Goal: Navigation & Orientation: Find specific page/section

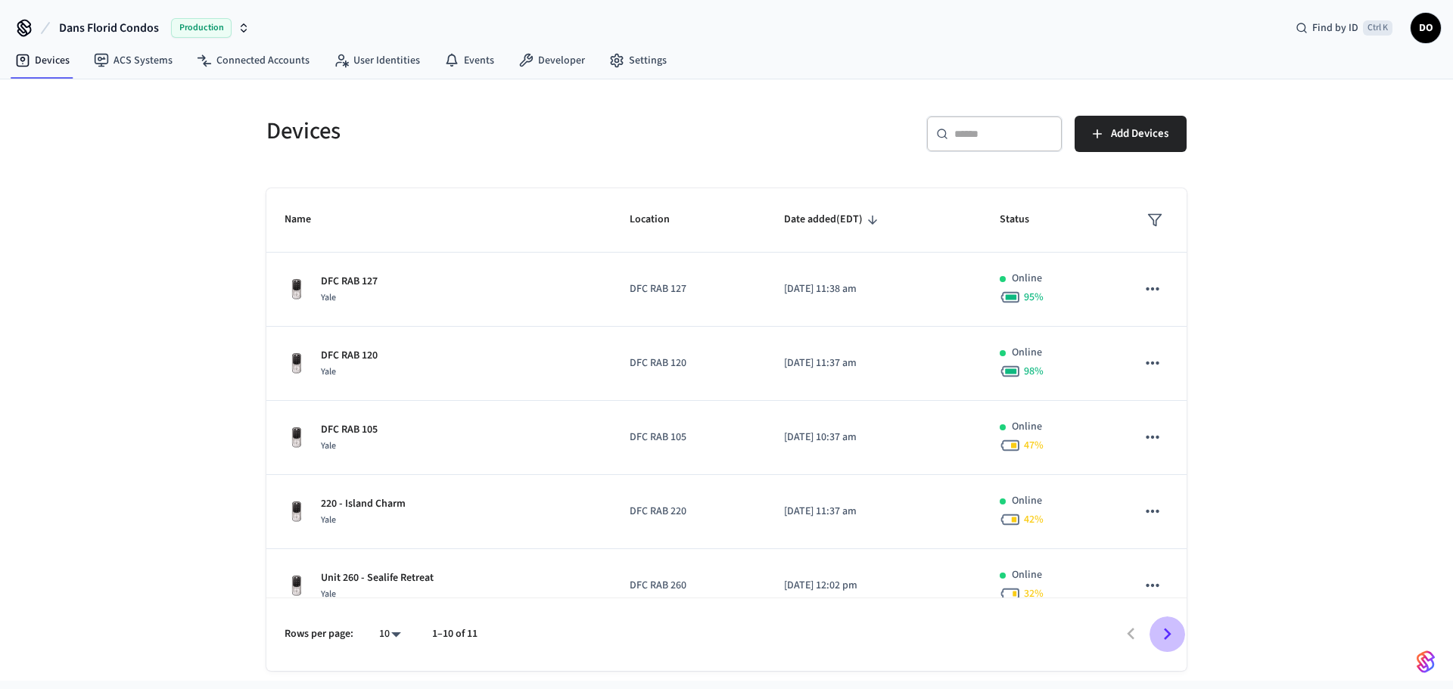
click at [1161, 628] on icon "Go to next page" at bounding box center [1167, 634] width 23 height 23
click at [139, 64] on link "ACS Systems" at bounding box center [133, 60] width 103 height 27
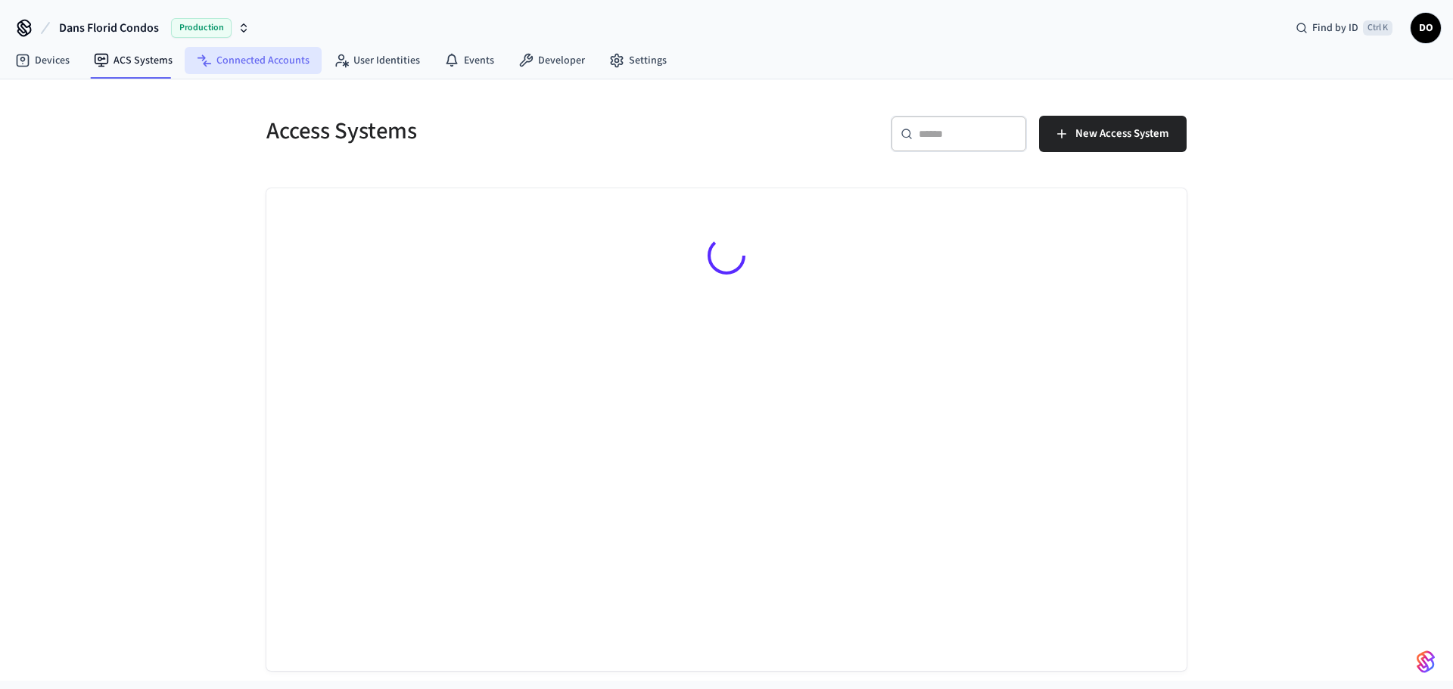
click at [268, 56] on link "Connected Accounts" at bounding box center [253, 60] width 137 height 27
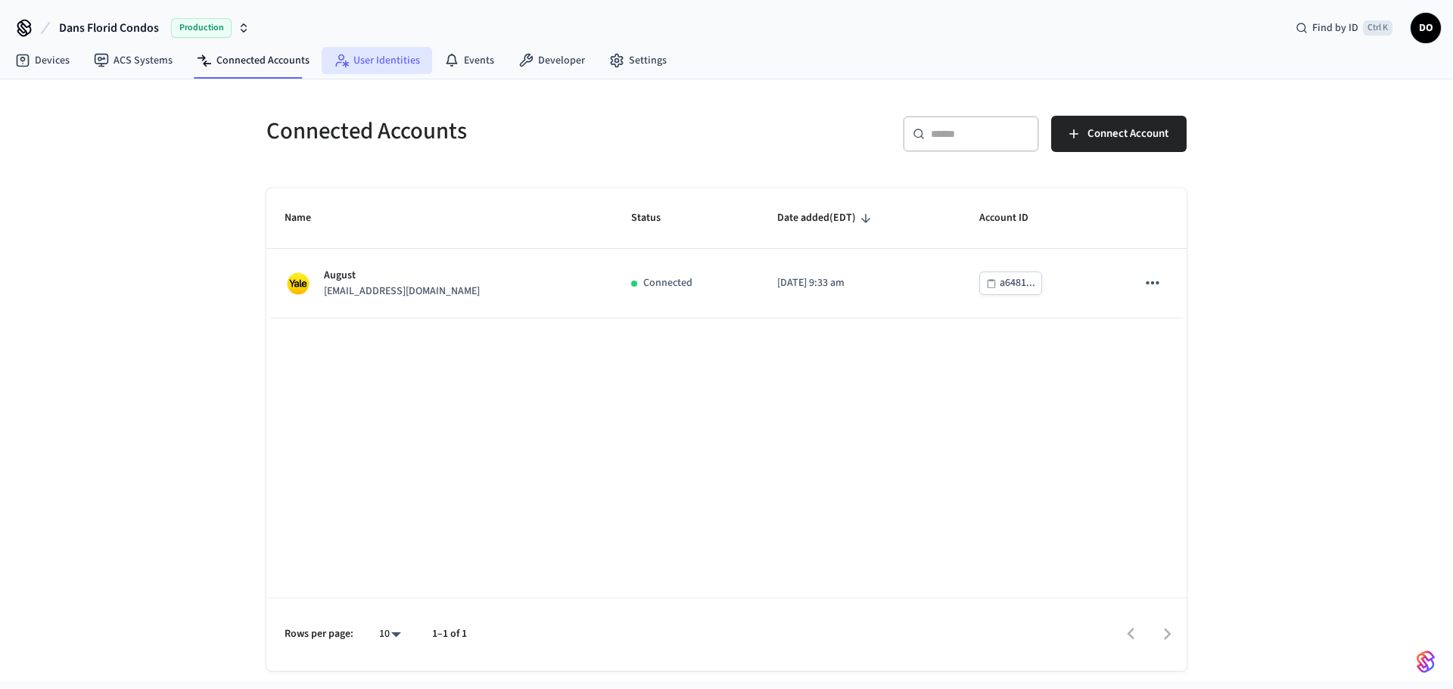
click at [362, 53] on link "User Identities" at bounding box center [377, 60] width 110 height 27
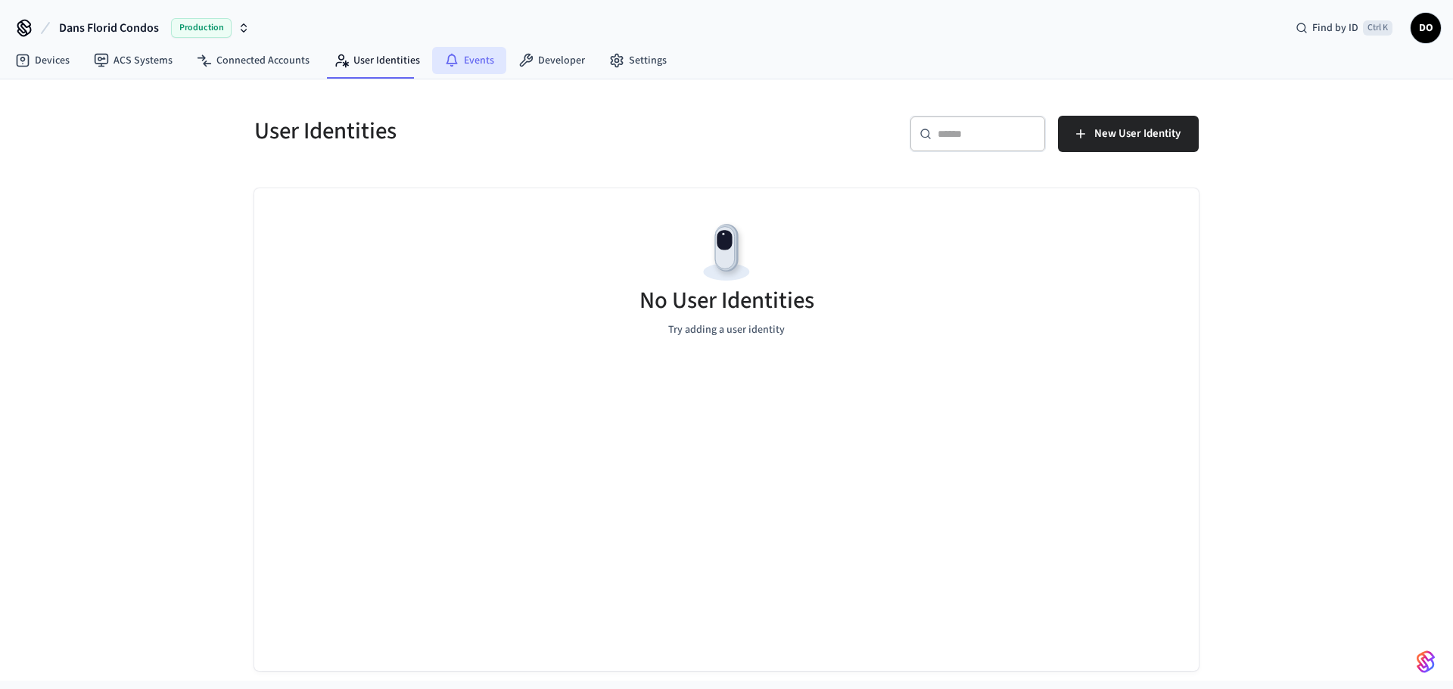
click at [465, 66] on link "Events" at bounding box center [469, 60] width 74 height 27
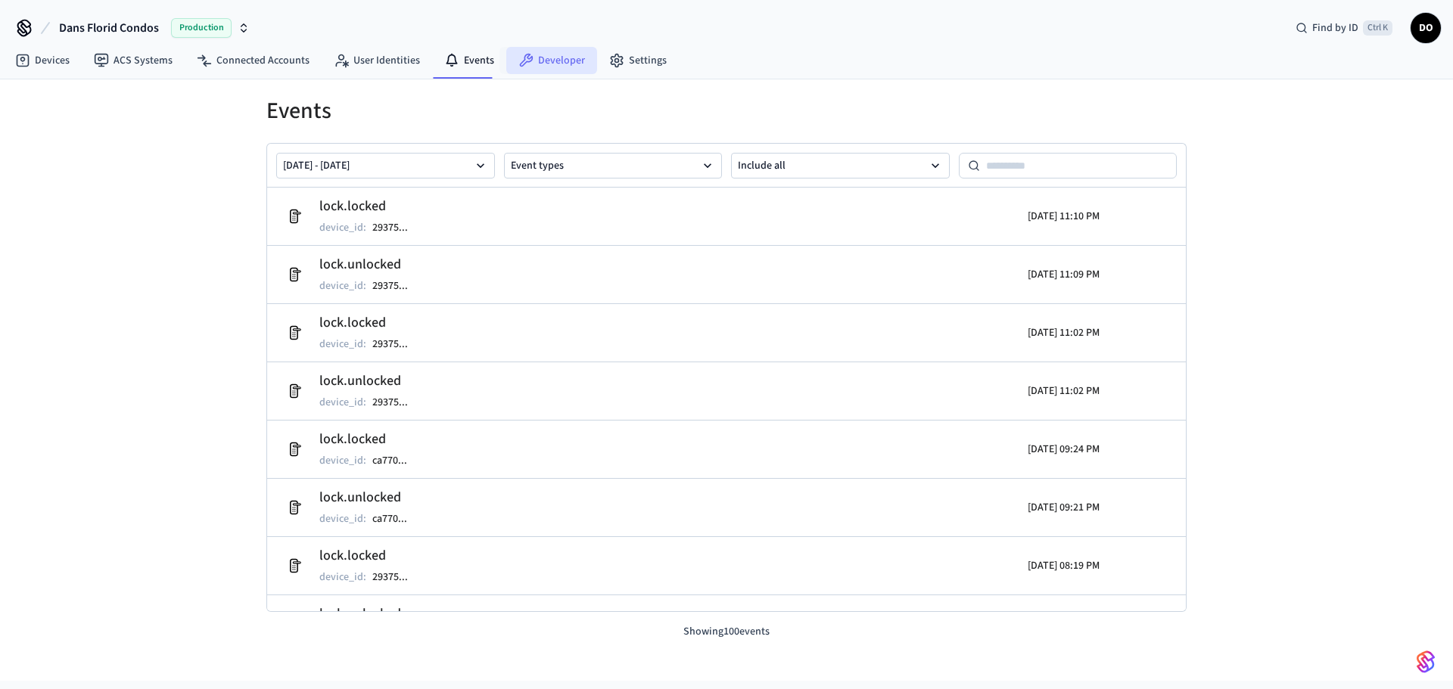
click at [550, 58] on link "Developer" at bounding box center [551, 60] width 91 height 27
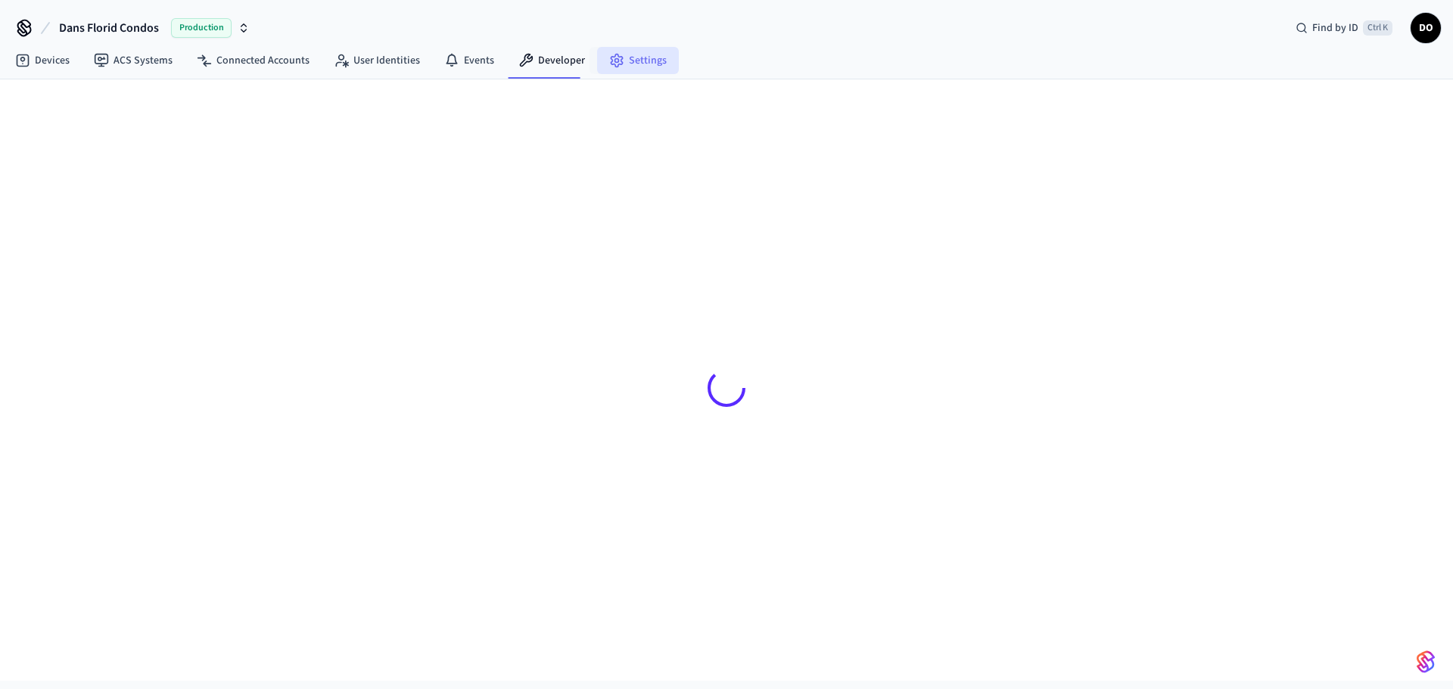
click at [633, 60] on link "Settings" at bounding box center [638, 60] width 82 height 27
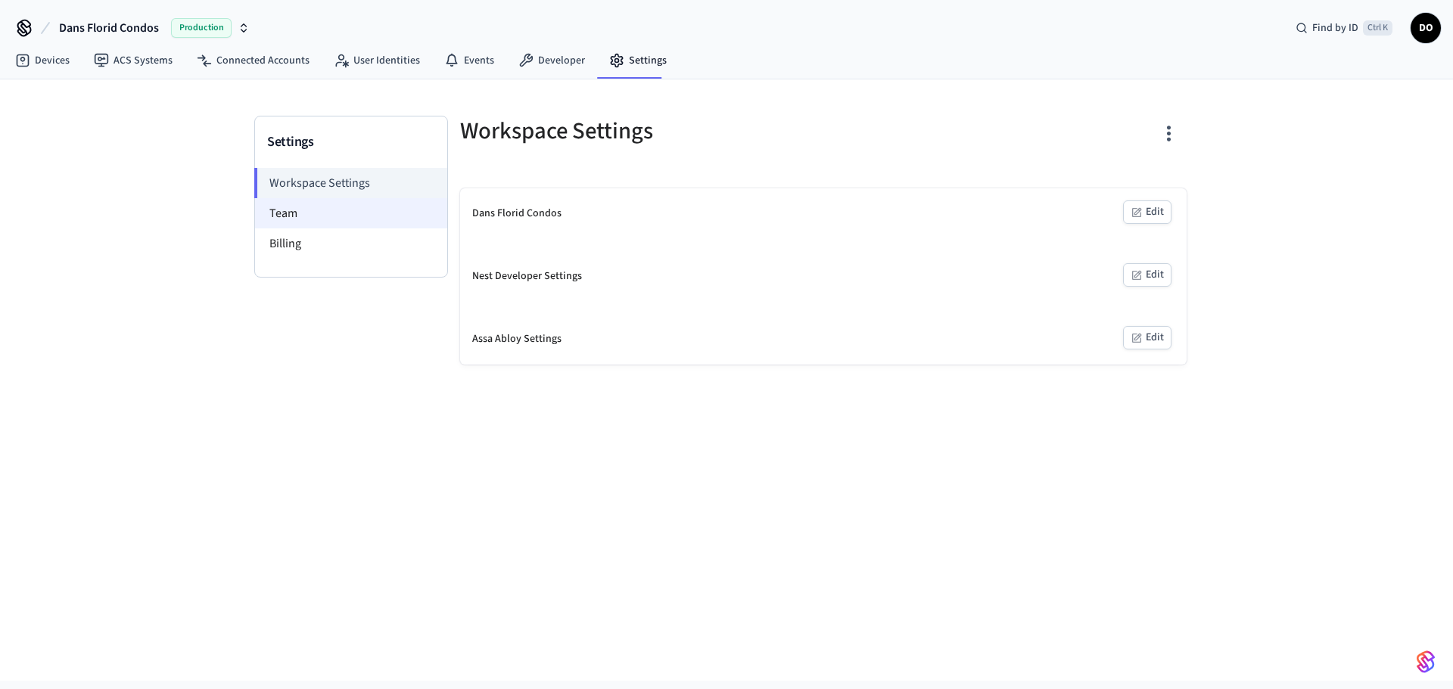
click at [321, 211] on li "Team" at bounding box center [351, 213] width 192 height 30
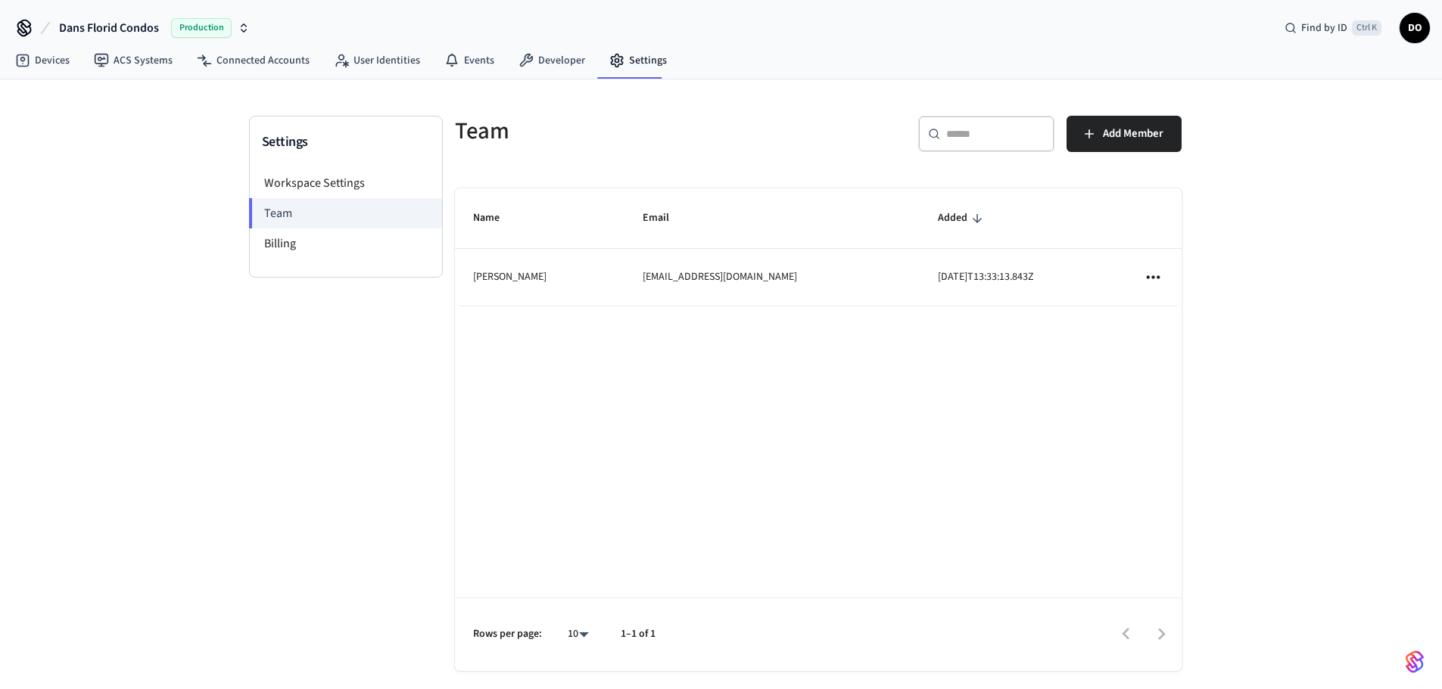
click at [1154, 279] on icon "sticky table" at bounding box center [1153, 277] width 20 height 20
click at [122, 58] on div at bounding box center [726, 344] width 1453 height 689
click at [47, 64] on link "Devices" at bounding box center [42, 60] width 79 height 27
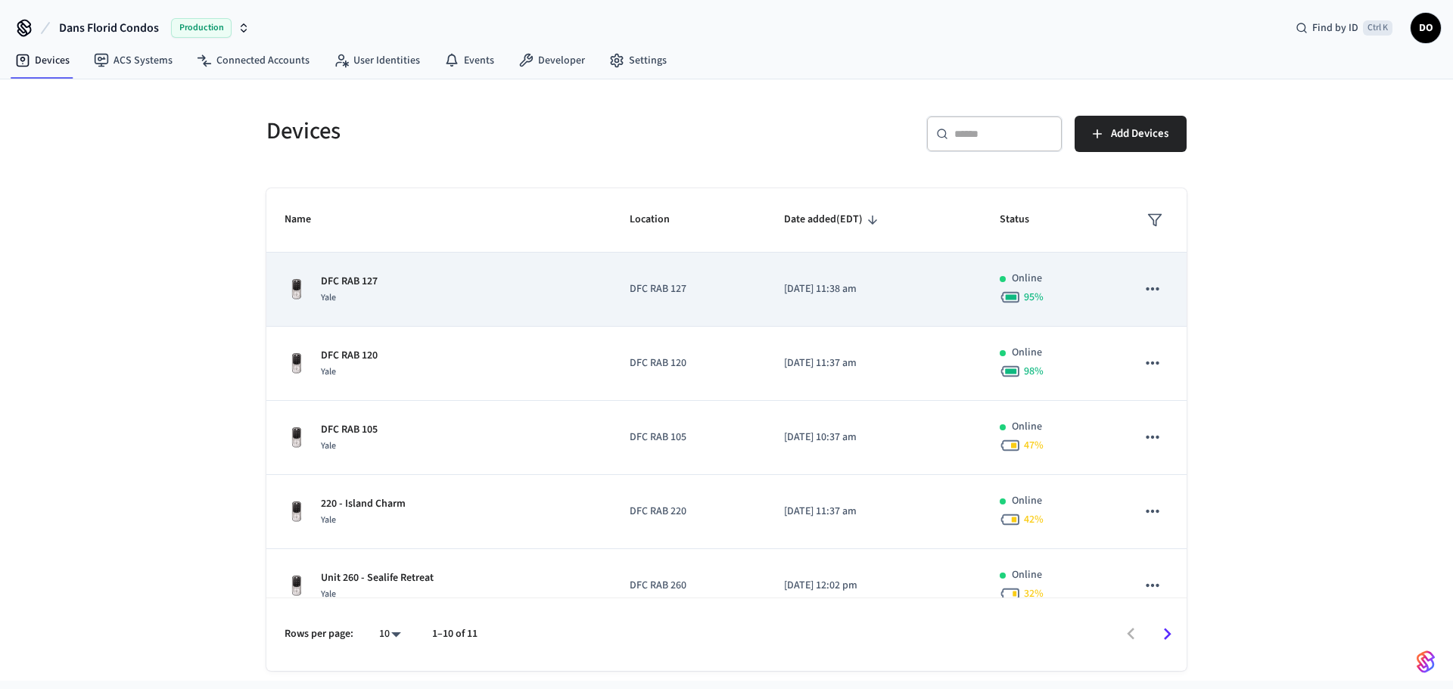
click at [1144, 293] on icon "sticky table" at bounding box center [1153, 289] width 20 height 20
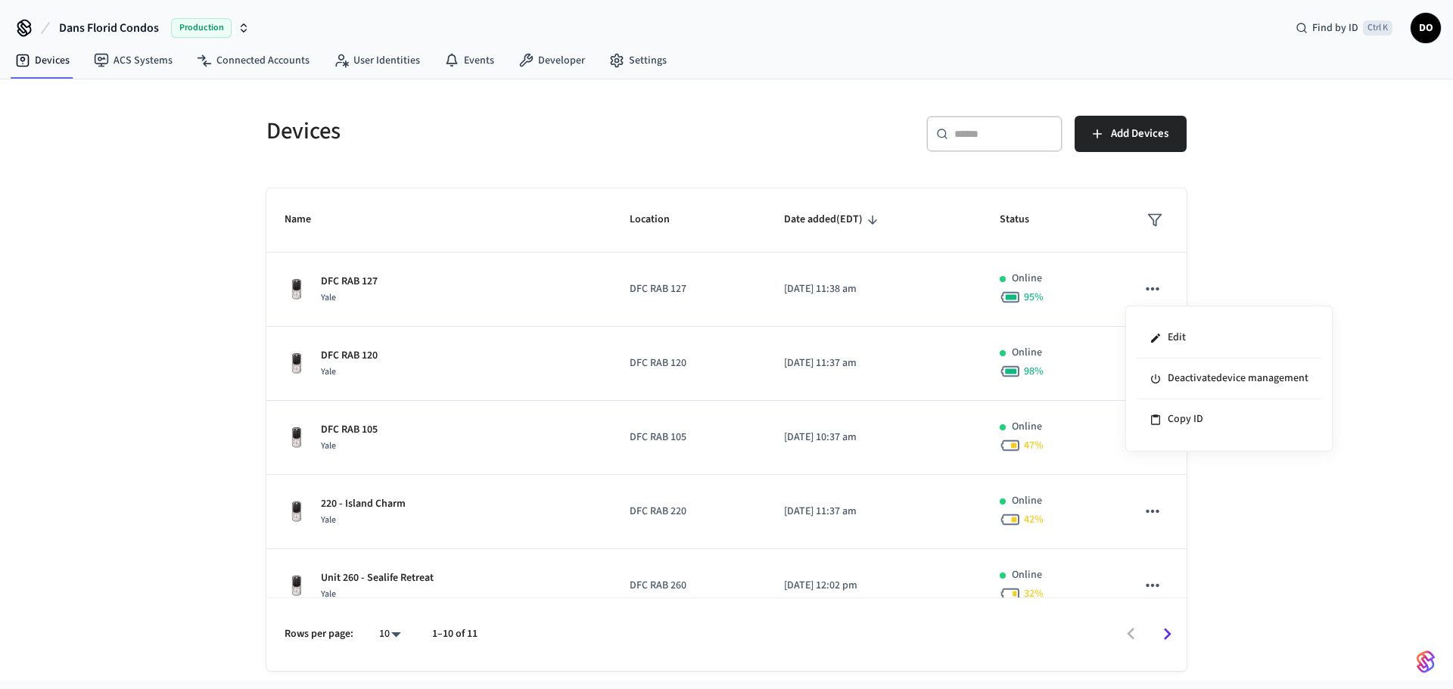
click at [1286, 210] on div at bounding box center [726, 344] width 1453 height 689
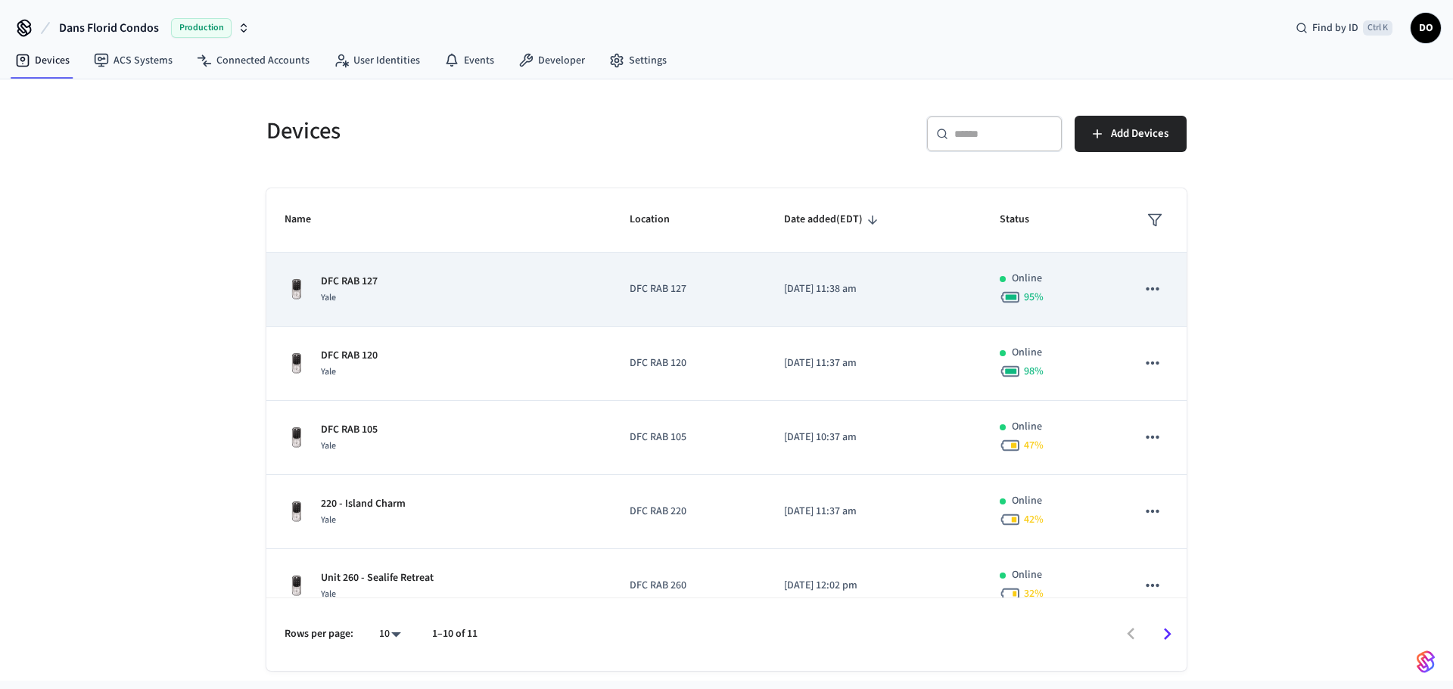
click at [403, 283] on div "DFC RAB 127 Yale" at bounding box center [439, 290] width 309 height 32
